Goal: Information Seeking & Learning: Learn about a topic

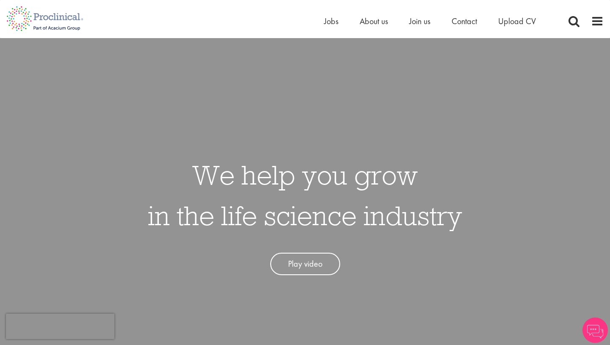
click at [333, 26] on span "Jobs" at bounding box center [331, 21] width 14 height 11
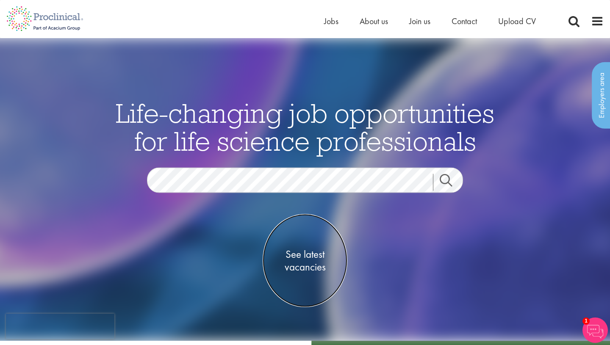
click at [314, 255] on span "See latest vacancies" at bounding box center [305, 260] width 85 height 25
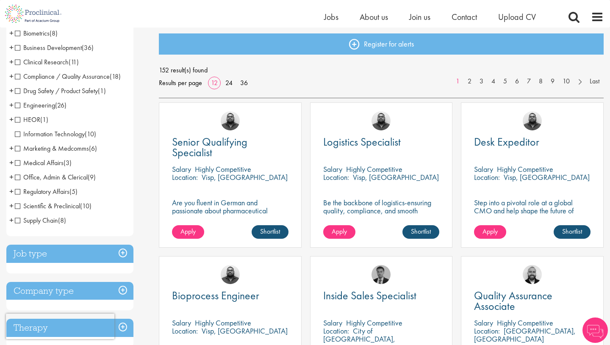
scroll to position [135, 0]
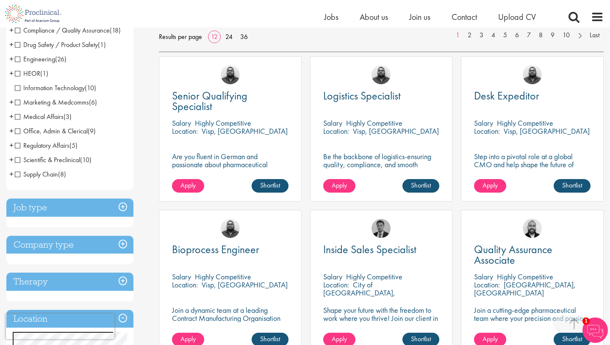
click at [119, 210] on h3 "Job type" at bounding box center [69, 208] width 127 height 18
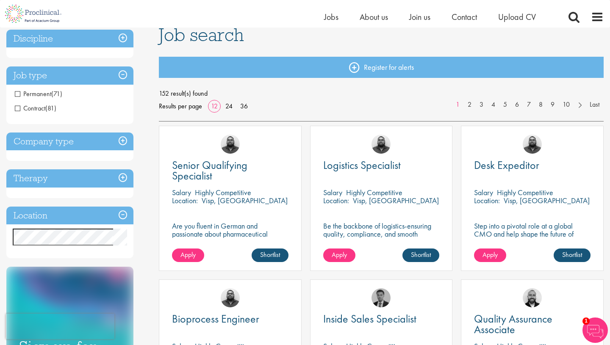
scroll to position [6, 0]
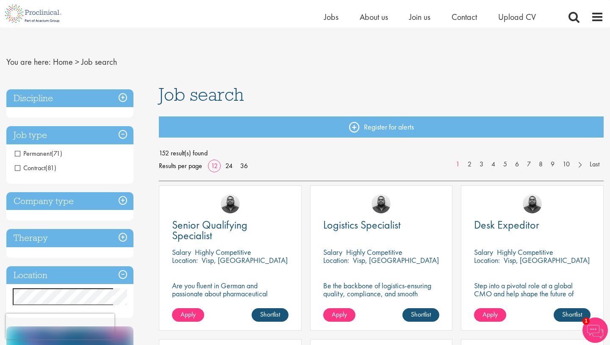
click at [117, 101] on h3 "Discipline" at bounding box center [69, 98] width 127 height 18
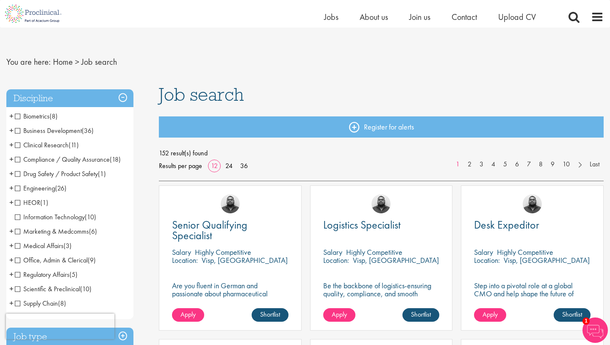
click at [17, 130] on span "Business Development" at bounding box center [48, 130] width 67 height 9
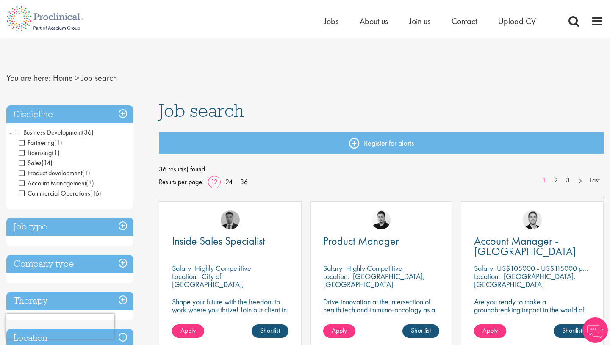
click at [121, 114] on h3 "Discipline" at bounding box center [69, 114] width 127 height 18
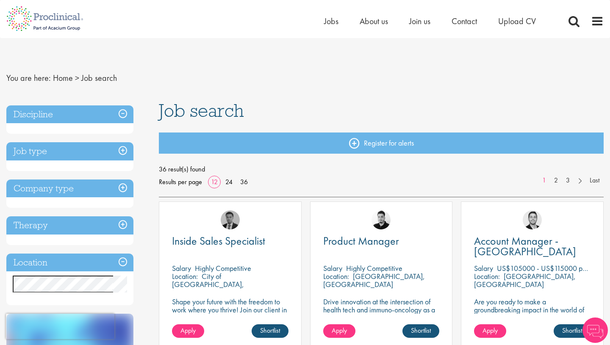
click at [121, 114] on h3 "Discipline" at bounding box center [69, 114] width 127 height 18
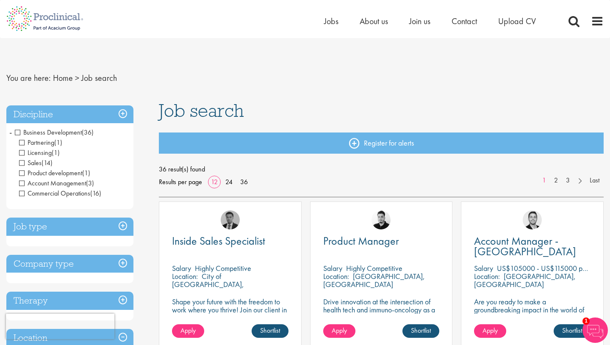
click at [309, 84] on nav "You are here: Home > Job search" at bounding box center [304, 78] width 597 height 21
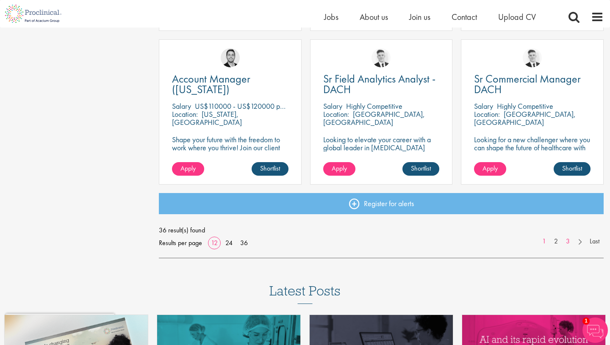
scroll to position [612, 0]
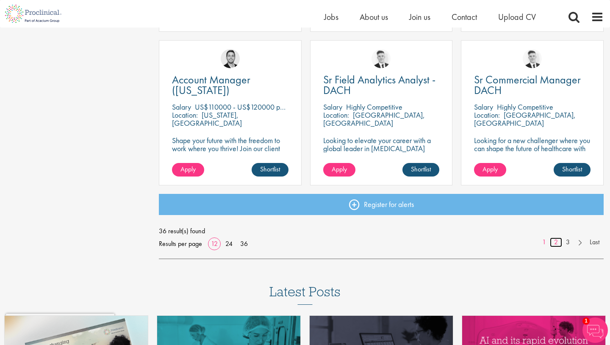
click at [556, 241] on link "2" at bounding box center [556, 243] width 12 height 10
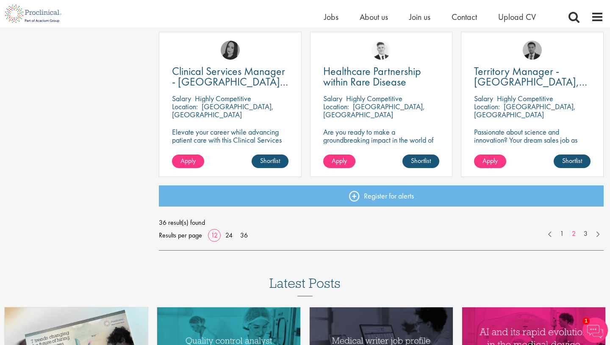
scroll to position [636, 0]
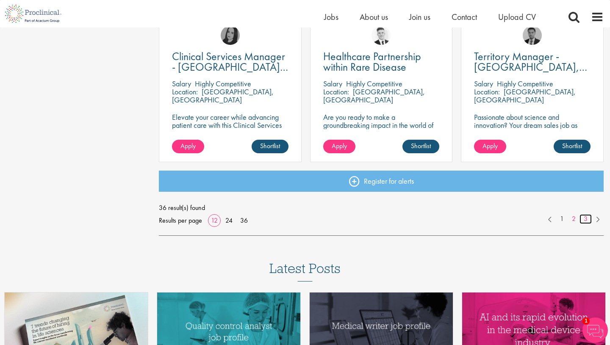
click at [586, 219] on link "3" at bounding box center [586, 219] width 12 height 10
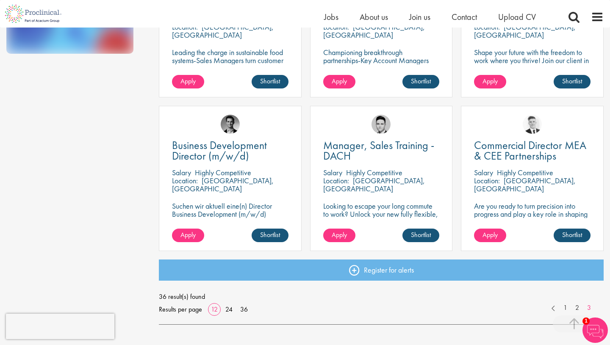
scroll to position [547, 0]
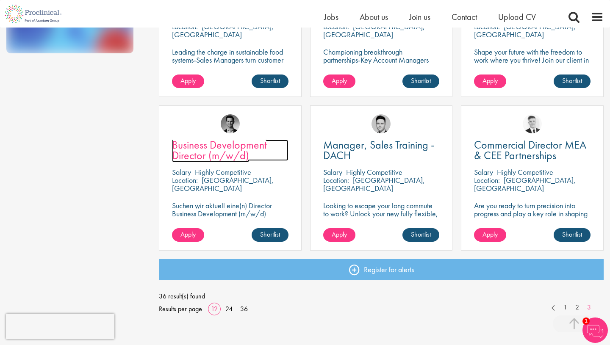
click at [211, 144] on span "Business Development Director (m/w/d)" at bounding box center [219, 150] width 95 height 25
